Goal: Communication & Community: Ask a question

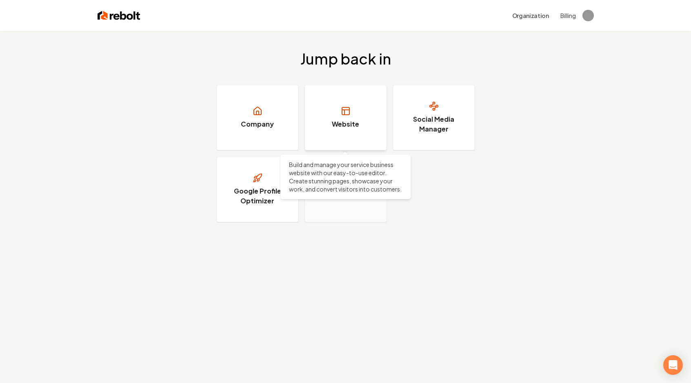
click at [349, 128] on h3 "Website" at bounding box center [345, 124] width 27 height 10
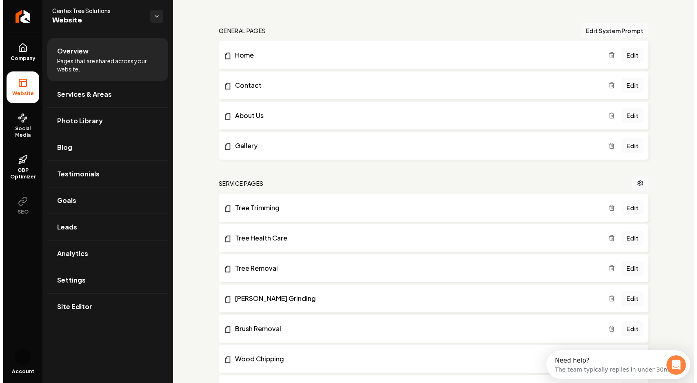
scroll to position [59, 0]
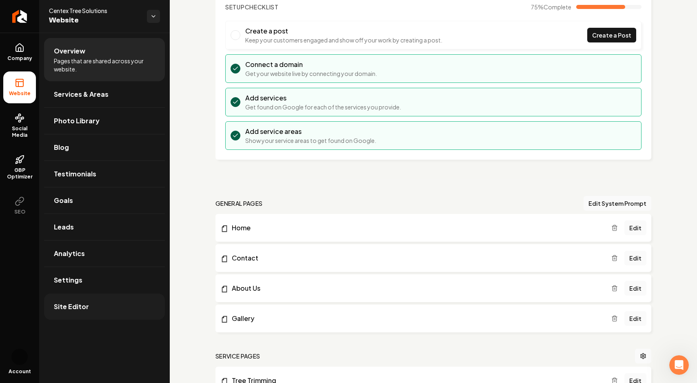
click at [105, 315] on link "Site Editor" at bounding box center [104, 306] width 121 height 26
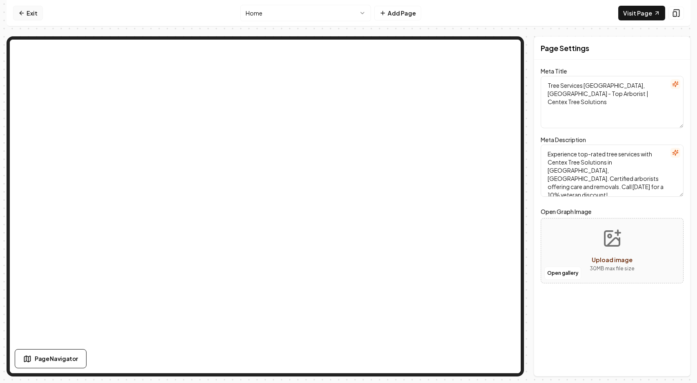
click at [36, 17] on link "Exit" at bounding box center [28, 13] width 30 height 15
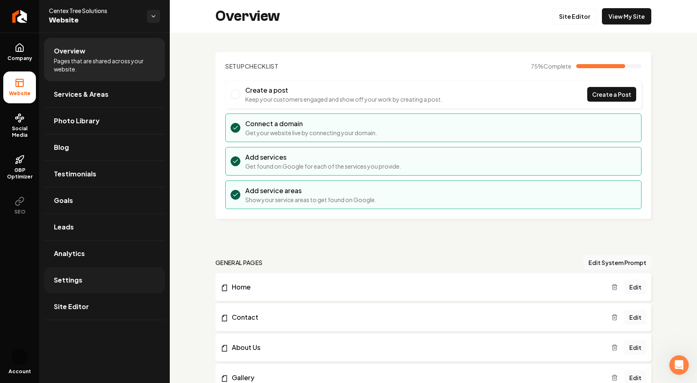
click at [81, 284] on link "Settings" at bounding box center [104, 280] width 121 height 26
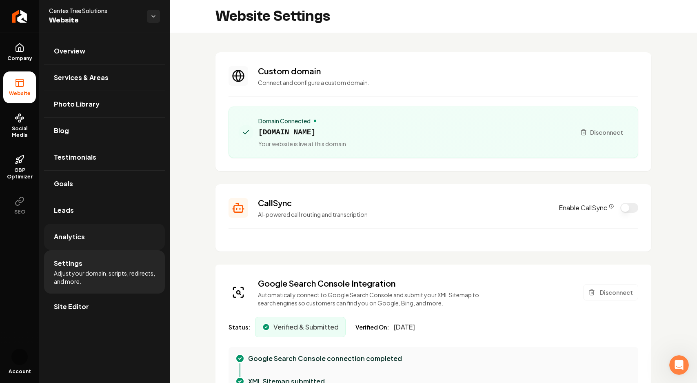
click at [115, 242] on link "Analytics" at bounding box center [104, 237] width 121 height 26
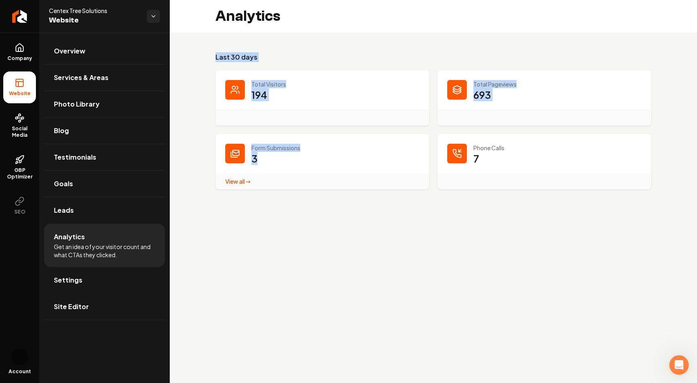
drag, startPoint x: 262, startPoint y: 65, endPoint x: 416, endPoint y: 239, distance: 232.9
click at [413, 236] on main "Analytics Last 30 days Total Visitors 194 Total Pageviews 693 Form Submissions …" at bounding box center [433, 191] width 527 height 383
click at [419, 241] on main "Analytics Last 30 days Total Visitors 194 Total Pageviews 693 Form Submissions …" at bounding box center [433, 191] width 527 height 383
click at [104, 50] on link "Overview" at bounding box center [104, 51] width 121 height 26
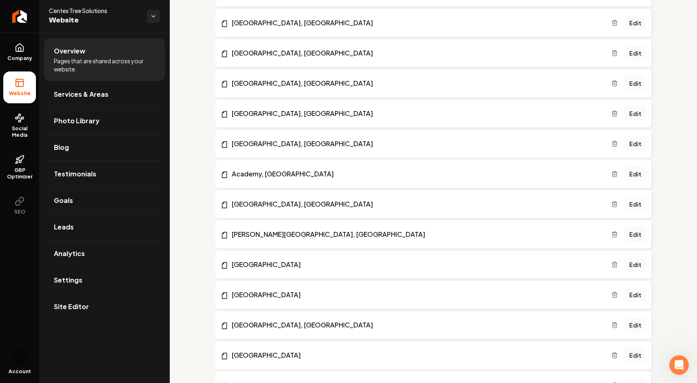
scroll to position [1381, 0]
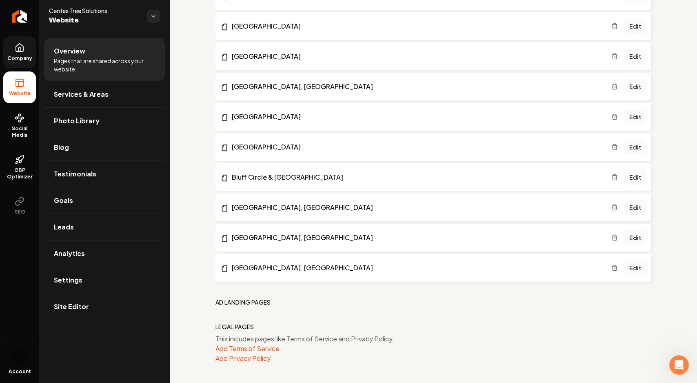
click at [15, 50] on icon at bounding box center [20, 48] width 10 height 10
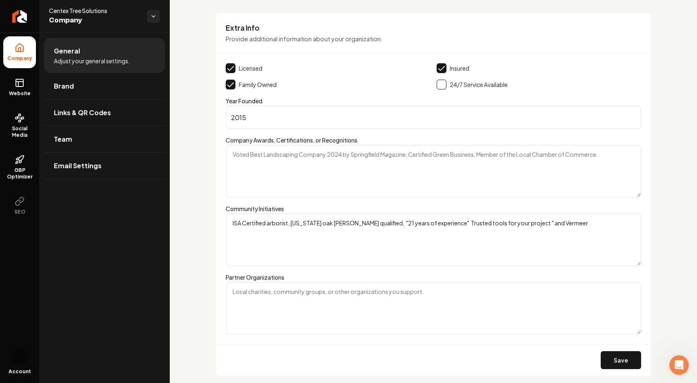
scroll to position [1263, 0]
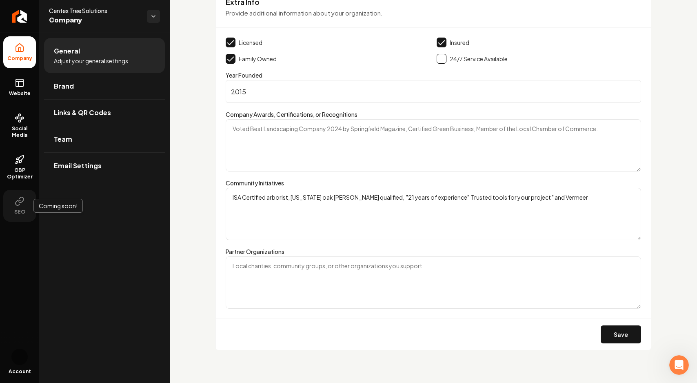
click at [18, 208] on span "SEO" at bounding box center [20, 211] width 18 height 7
click at [28, 83] on link "Website" at bounding box center [19, 87] width 33 height 32
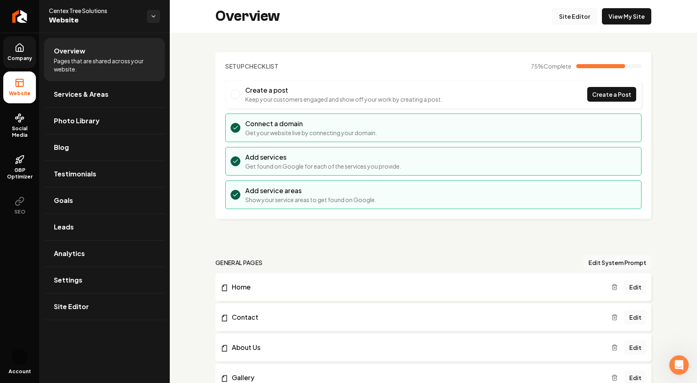
click at [579, 22] on link "Site Editor" at bounding box center [574, 16] width 45 height 16
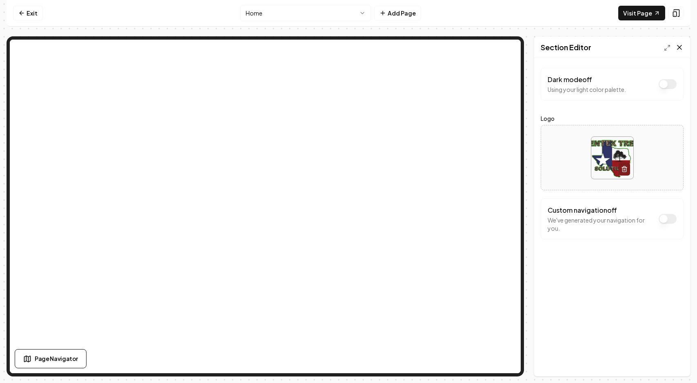
click at [680, 44] on icon at bounding box center [679, 47] width 8 height 8
click at [36, 13] on link "Exit" at bounding box center [28, 13] width 30 height 15
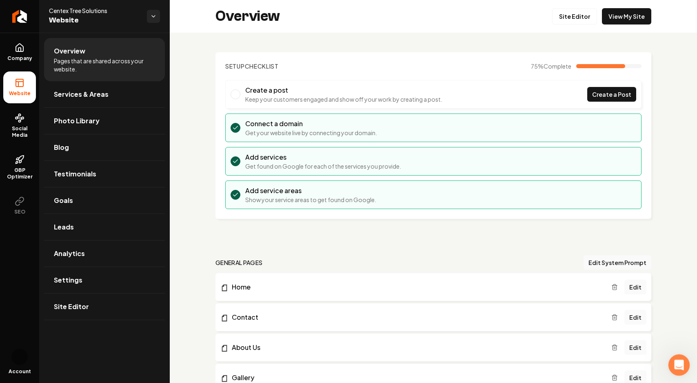
click at [673, 361] on icon "Open Intercom Messenger" at bounding box center [677, 363] width 13 height 13
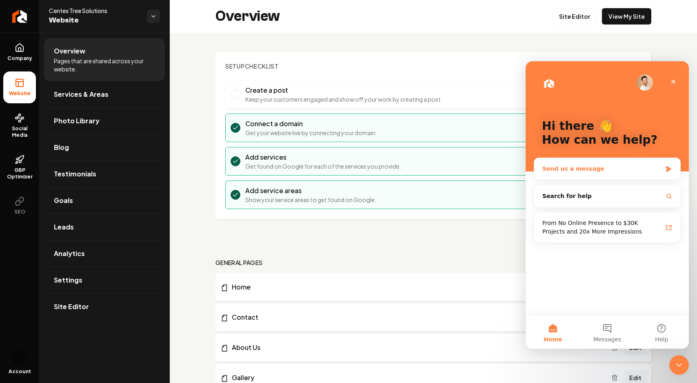
click at [596, 169] on div "Send us a message" at bounding box center [602, 168] width 120 height 9
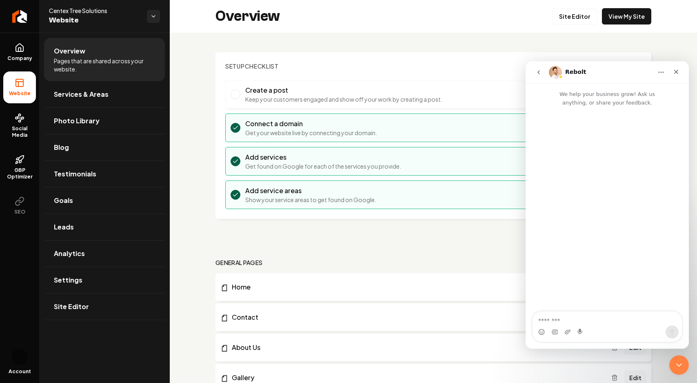
click at [592, 317] on textarea "Message…" at bounding box center [606, 318] width 149 height 14
type textarea "**********"
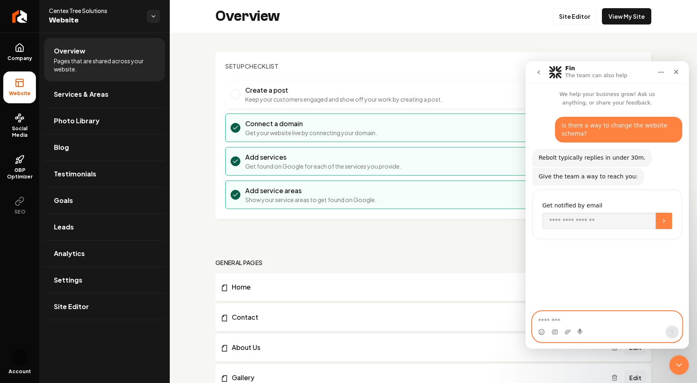
click at [563, 321] on textarea "Message…" at bounding box center [606, 318] width 149 height 14
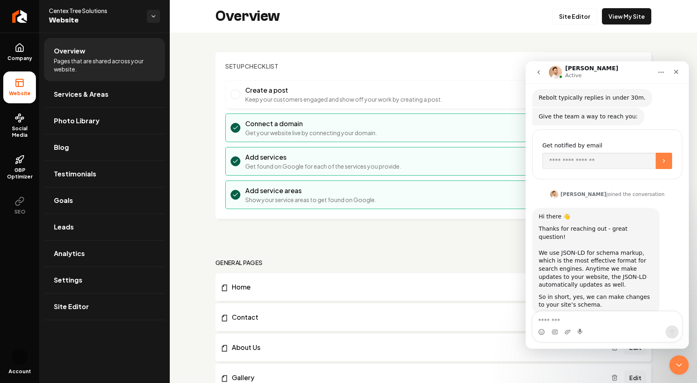
scroll to position [71, 0]
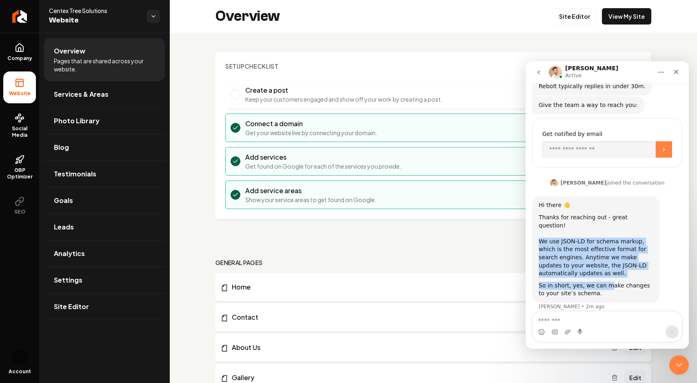
drag, startPoint x: 539, startPoint y: 233, endPoint x: 606, endPoint y: 278, distance: 80.0
click at [606, 278] on div "Hi there 👋 Thanks for reaching out - great question! ​ We use JSON-LD for schem…" at bounding box center [595, 249] width 114 height 96
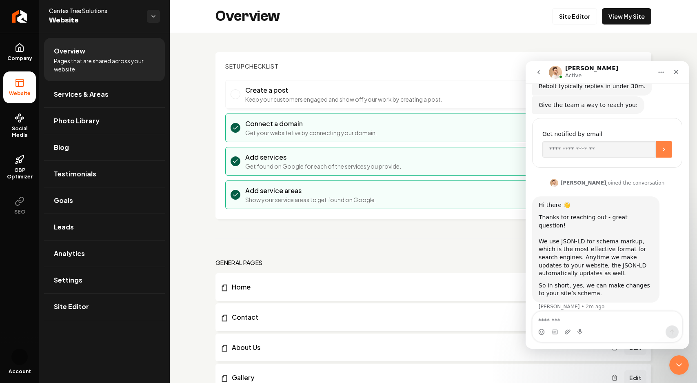
click at [604, 283] on div "So in short, yes, we can make changes to your site’s schema." at bounding box center [595, 289] width 114 height 16
click at [593, 322] on textarea "Message…" at bounding box center [606, 318] width 149 height 14
type textarea "*"
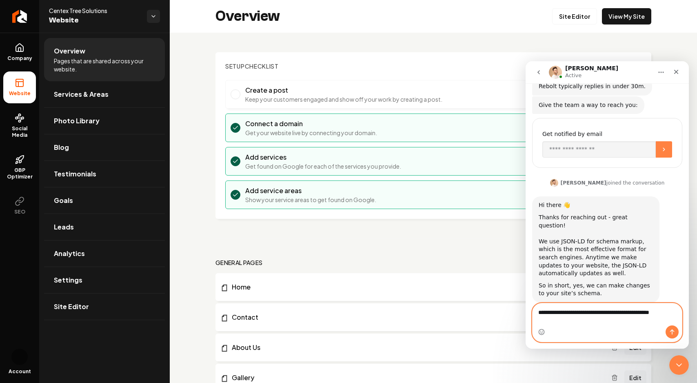
scroll to position [80, 0]
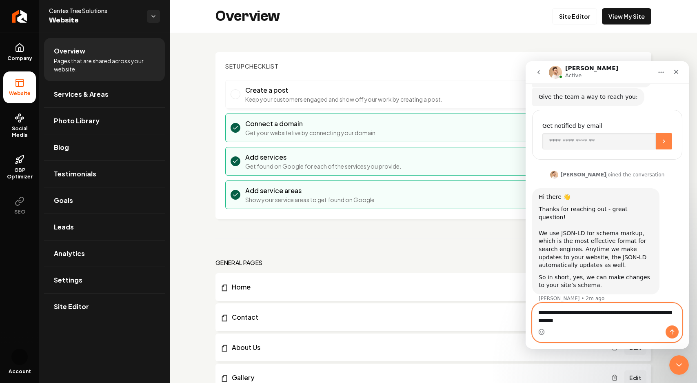
type textarea "**********"
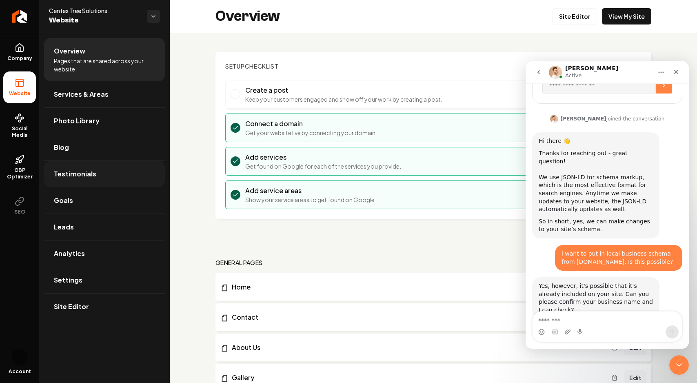
scroll to position [152, 0]
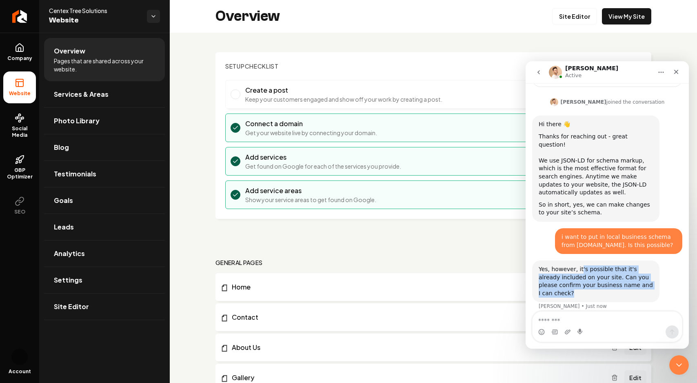
click at [579, 265] on div "Yes, however, it's possible that it's already included on your site. Can you pl…" at bounding box center [595, 281] width 114 height 32
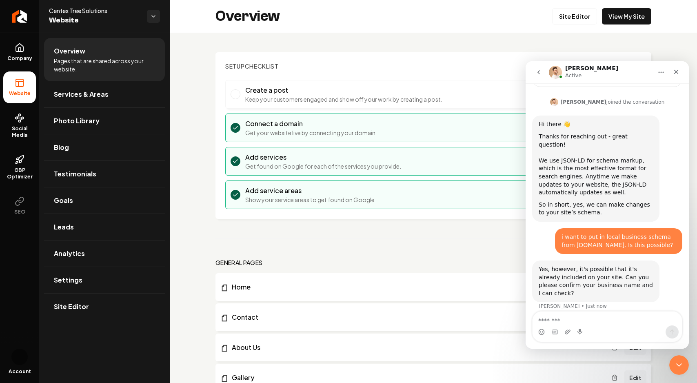
click at [582, 279] on div "Yes, however, it's possible that it's already included on your site. Can you pl…" at bounding box center [595, 281] width 114 height 32
click at [600, 321] on textarea "Message…" at bounding box center [606, 318] width 149 height 14
type textarea "**********"
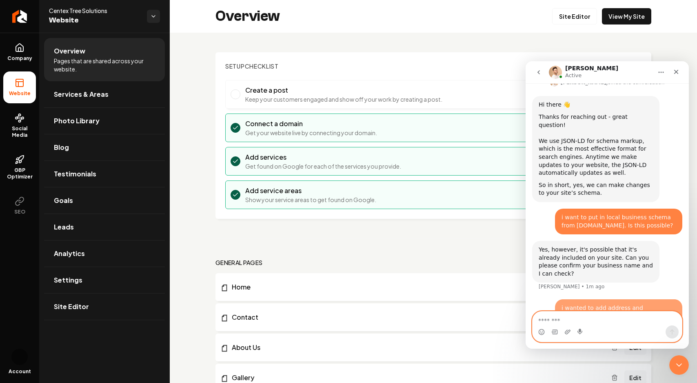
scroll to position [184, 0]
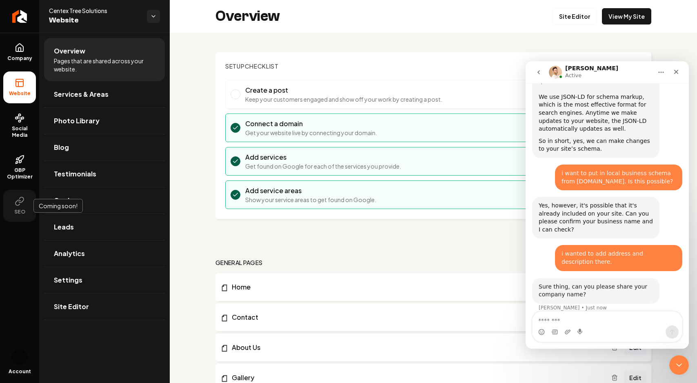
scroll to position [217, 0]
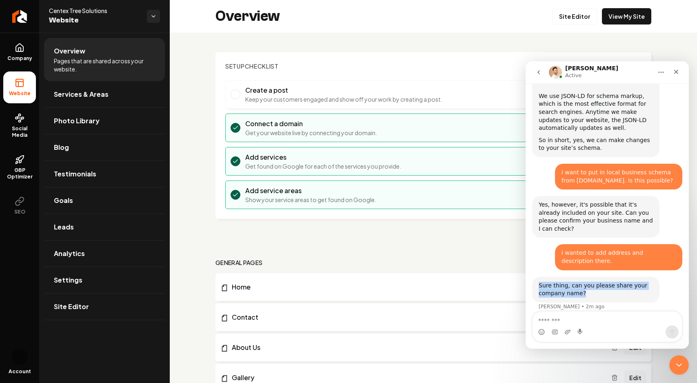
drag, startPoint x: 600, startPoint y: 285, endPoint x: 600, endPoint y: 269, distance: 15.9
click at [600, 277] on div "Sure thing, can you please share your company name? [PERSON_NAME] • 2m ago" at bounding box center [595, 290] width 127 height 26
click at [603, 283] on div "Sure thing, can you please share your company name?" at bounding box center [595, 289] width 114 height 16
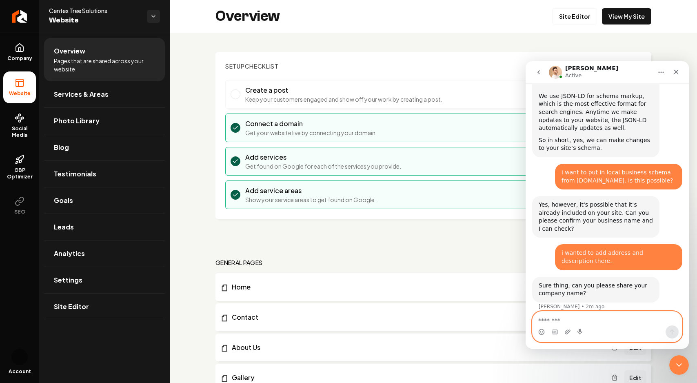
click at [589, 323] on textarea "Message…" at bounding box center [606, 318] width 149 height 14
type textarea "**********"
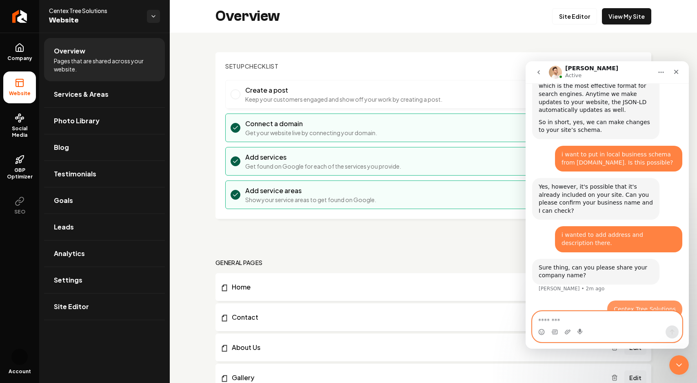
scroll to position [241, 0]
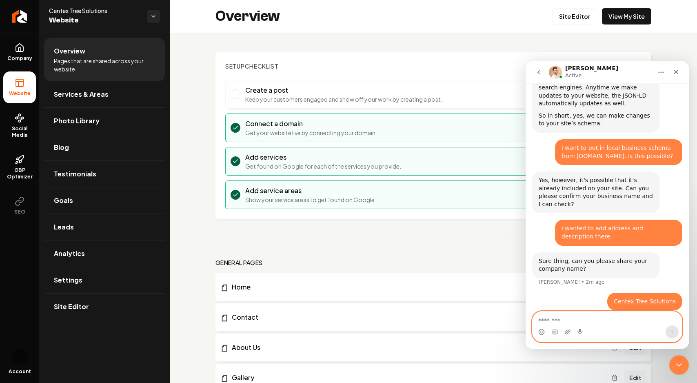
paste textarea "**********"
type textarea "**********"
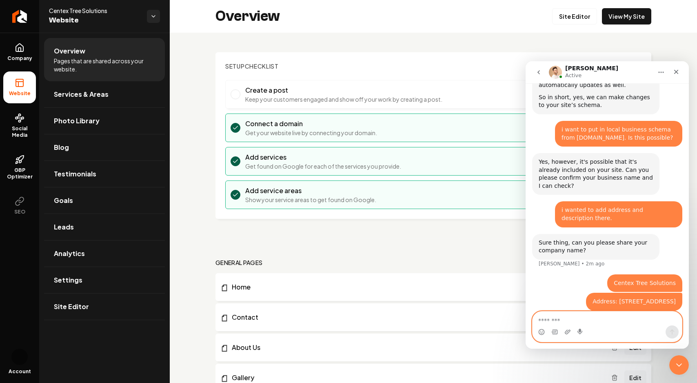
paste textarea "**********"
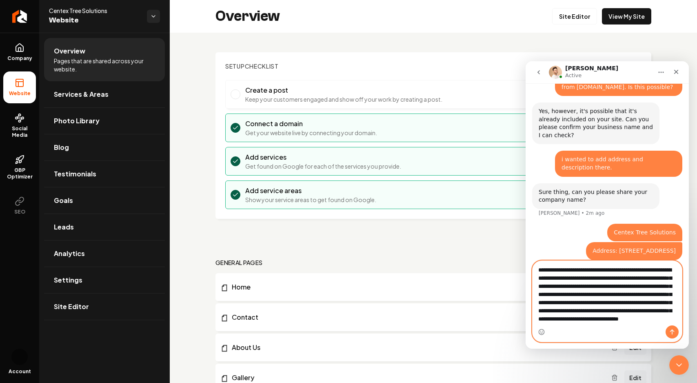
scroll to position [15, 0]
drag, startPoint x: 655, startPoint y: 322, endPoint x: 589, endPoint y: 294, distance: 71.7
click at [589, 294] on textarea "**********" at bounding box center [606, 293] width 149 height 64
type textarea "**********"
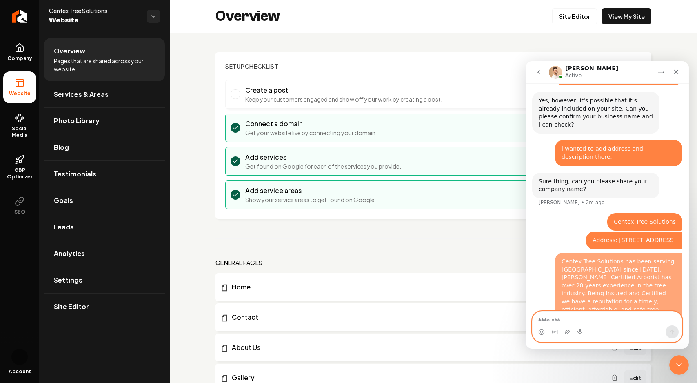
scroll to position [326, 0]
